Goal: Entertainment & Leisure: Consume media (video, audio)

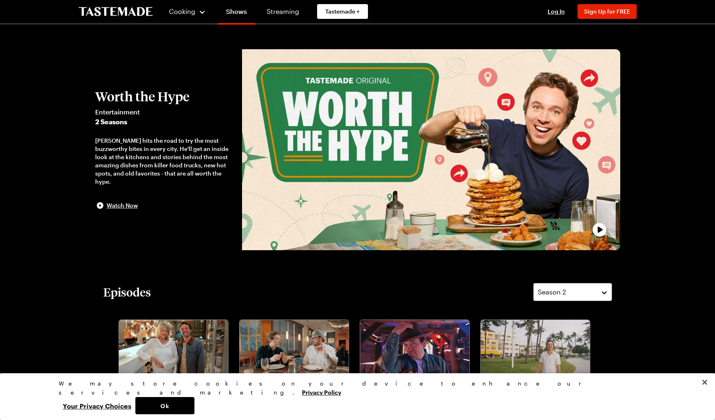
click at [394, 179] on div "play trailer" at bounding box center [431, 149] width 368 height 191
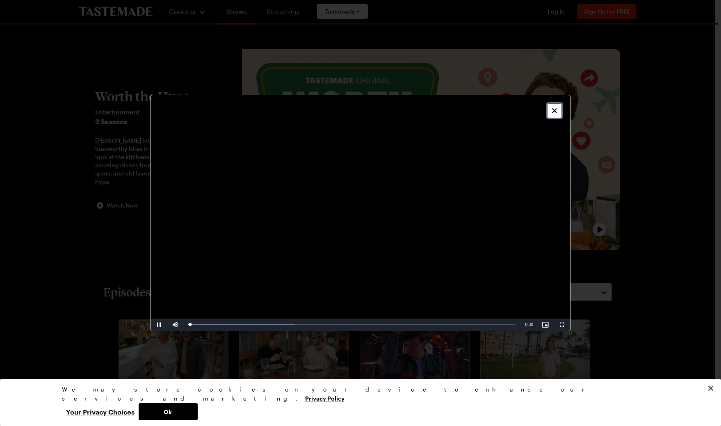
click at [552, 109] on icon "Close" at bounding box center [554, 111] width 8 height 8
